Goal: Task Accomplishment & Management: Manage account settings

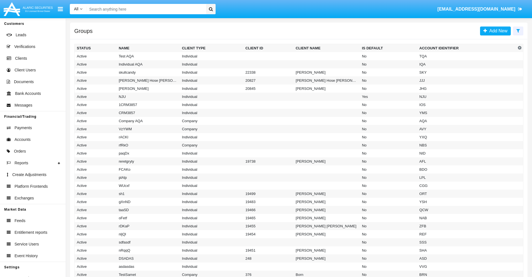
click at [518, 30] on icon at bounding box center [518, 30] width 4 height 4
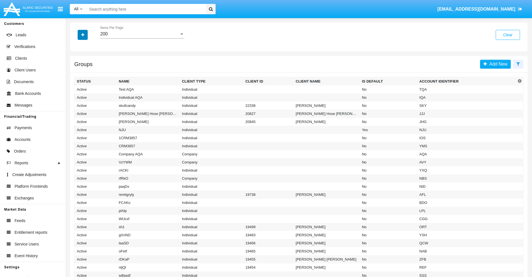
click at [83, 35] on icon "button" at bounding box center [82, 35] width 3 height 4
click at [98, 95] on span "Account Identifier" at bounding box center [98, 95] width 35 height 7
click at [77, 97] on input "Account Identifier" at bounding box center [76, 97] width 0 height 0
checkbox input "true"
click at [83, 35] on icon "button" at bounding box center [82, 35] width 3 height 4
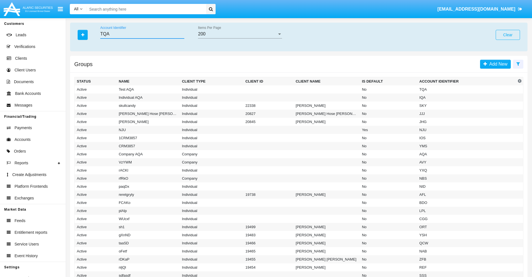
click at [142, 34] on input "TQA" at bounding box center [142, 34] width 84 height 5
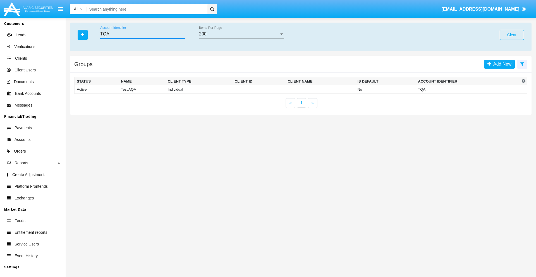
type input "TQA"
click at [468, 89] on td "TQA" at bounding box center [468, 89] width 104 height 8
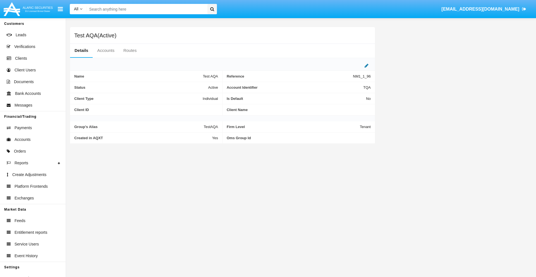
click at [366, 66] on icon at bounding box center [366, 65] width 4 height 4
click at [193, 86] on div "Active" at bounding box center [190, 86] width 45 height 5
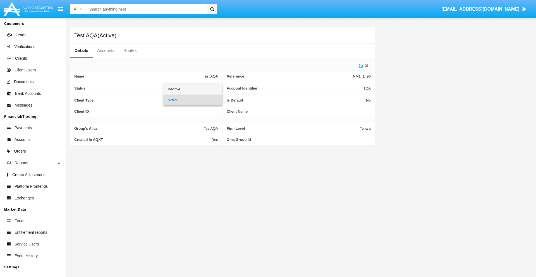
click at [193, 89] on span "Inactive" at bounding box center [193, 89] width 50 height 11
click at [361, 66] on icon at bounding box center [361, 65] width 4 height 4
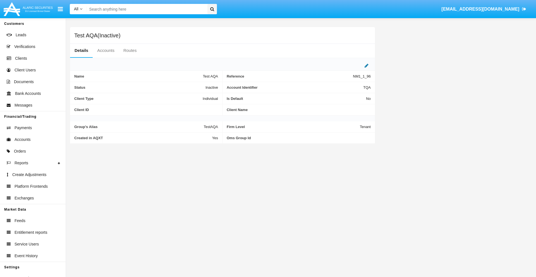
click at [366, 66] on icon at bounding box center [366, 65] width 4 height 4
click at [193, 86] on div "Inactive" at bounding box center [190, 86] width 45 height 5
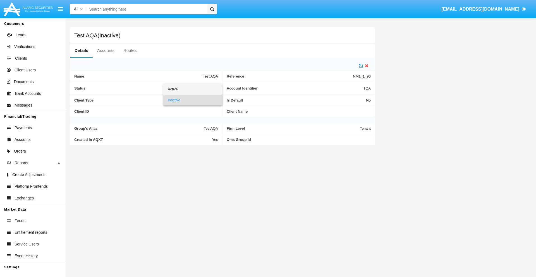
click at [193, 89] on span "Active" at bounding box center [193, 89] width 50 height 11
click at [361, 66] on icon at bounding box center [361, 65] width 4 height 4
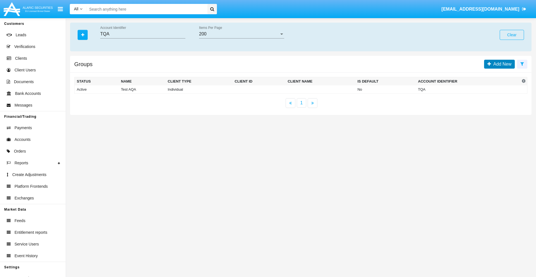
click at [501, 64] on span "Add New" at bounding box center [501, 64] width 20 height 5
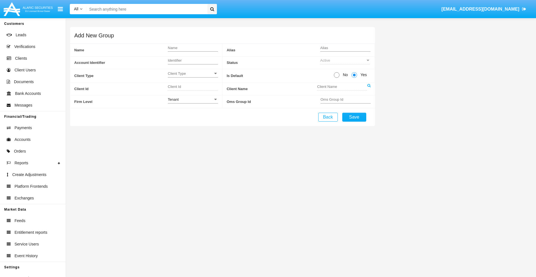
click at [193, 73] on span "Client Type" at bounding box center [190, 73] width 45 height 5
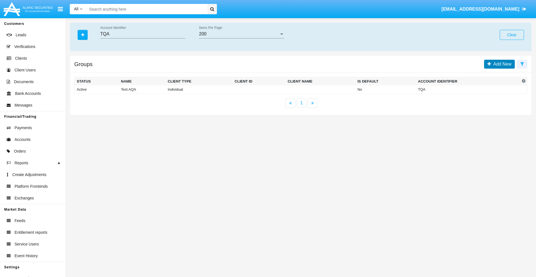
click at [501, 64] on span "Add New" at bounding box center [501, 64] width 20 height 5
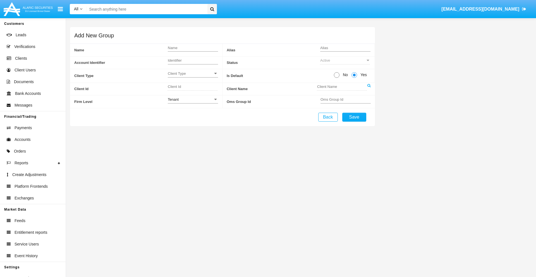
click at [344, 75] on span "No" at bounding box center [344, 75] width 10 height 6
click at [337, 78] on input "No" at bounding box center [336, 78] width 0 height 0
radio input "true"
click at [193, 99] on div "Tenant" at bounding box center [190, 99] width 45 height 5
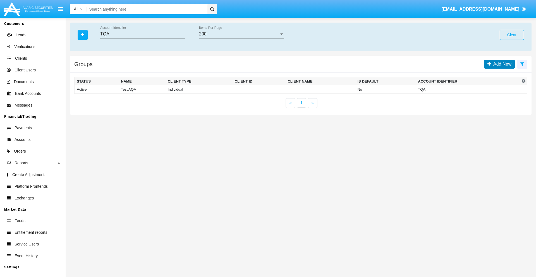
click at [501, 64] on span "Add New" at bounding box center [501, 64] width 20 height 5
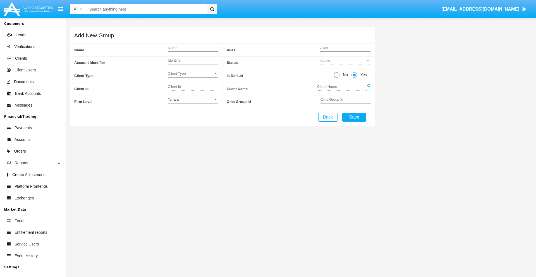
click at [344, 75] on span "No" at bounding box center [344, 75] width 10 height 6
click at [337, 78] on input "No" at bounding box center [336, 78] width 0 height 0
radio input "true"
click at [363, 75] on span "Yes" at bounding box center [362, 75] width 11 height 6
click at [354, 78] on input "Yes" at bounding box center [354, 78] width 0 height 0
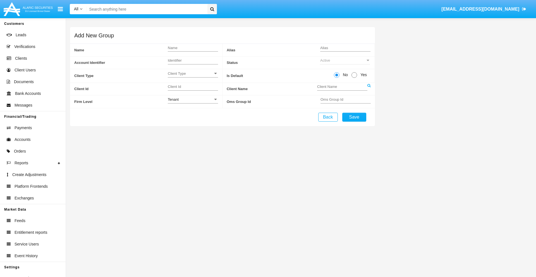
radio input "true"
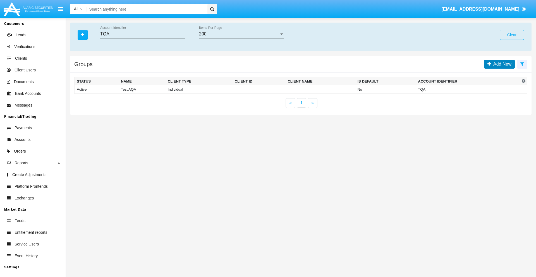
click at [501, 64] on span "Add New" at bounding box center [501, 64] width 20 height 5
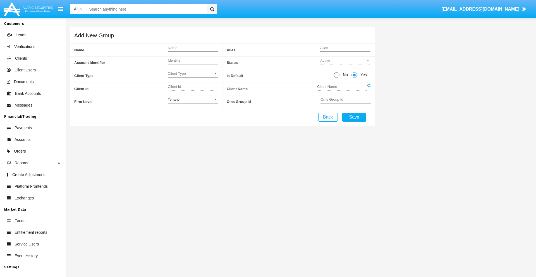
click at [344, 75] on span "No" at bounding box center [344, 75] width 10 height 6
click at [337, 78] on input "No" at bounding box center [336, 78] width 0 height 0
radio input "true"
click at [193, 73] on span "Client Type" at bounding box center [190, 73] width 45 height 5
click at [193, 76] on span "Individual" at bounding box center [193, 76] width 50 height 11
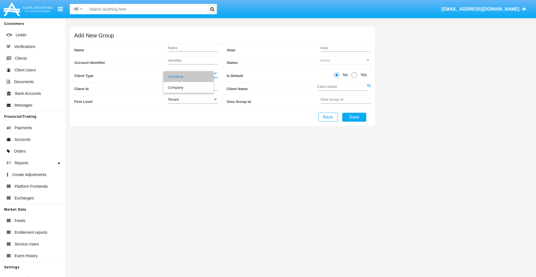
click at [369, 89] on link at bounding box center [368, 89] width 3 height 13
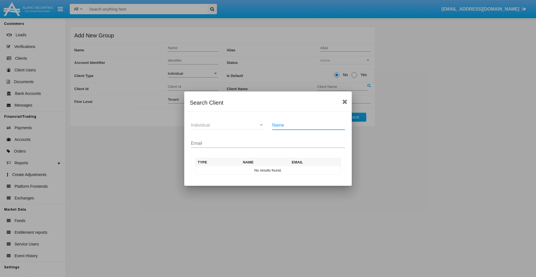
click at [268, 143] on input "Email" at bounding box center [268, 143] width 154 height 5
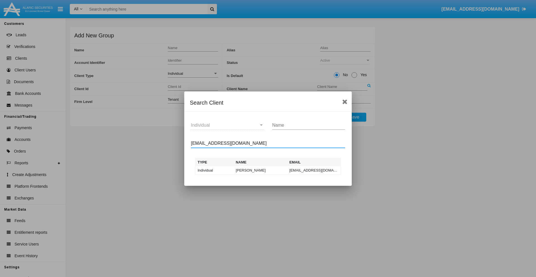
type input "test-user-owl@aqa.com"
